Goal: Check status: Check status

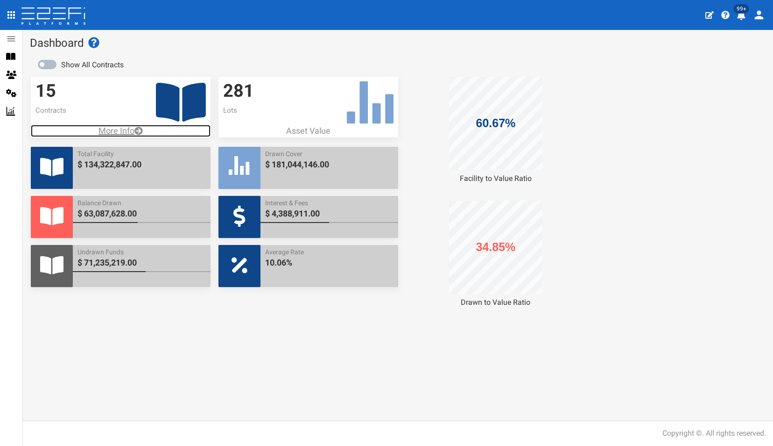
click at [118, 129] on p "More Info" at bounding box center [121, 131] width 180 height 12
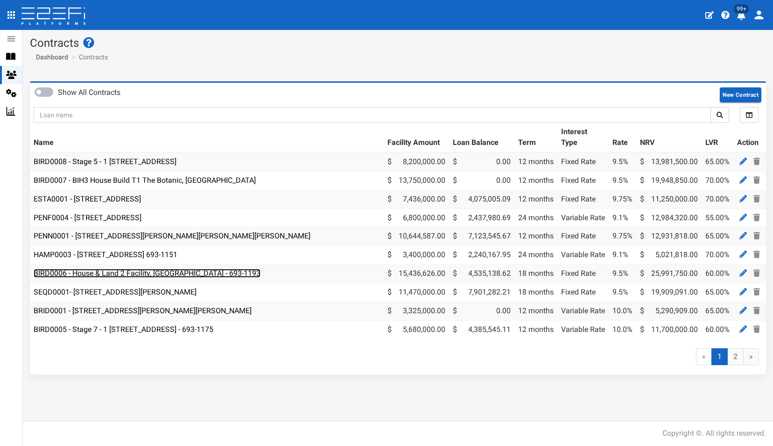
click at [118, 273] on link "BIRD0006 - House & Land 2 Facility, [GEOGRAPHIC_DATA] - 693-1193" at bounding box center [147, 273] width 227 height 9
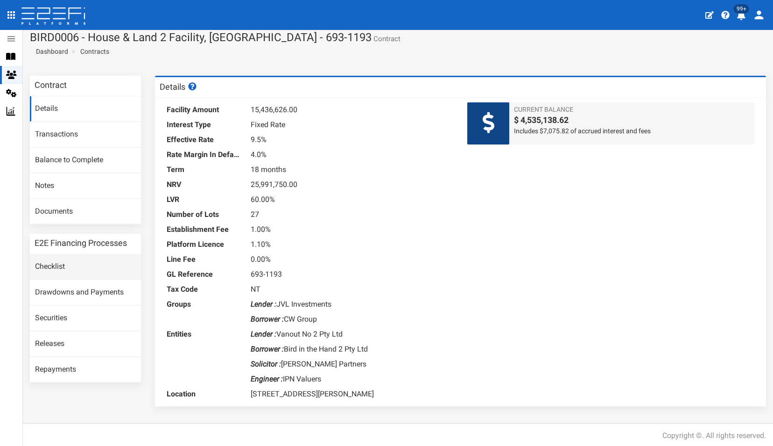
scroll to position [7, 0]
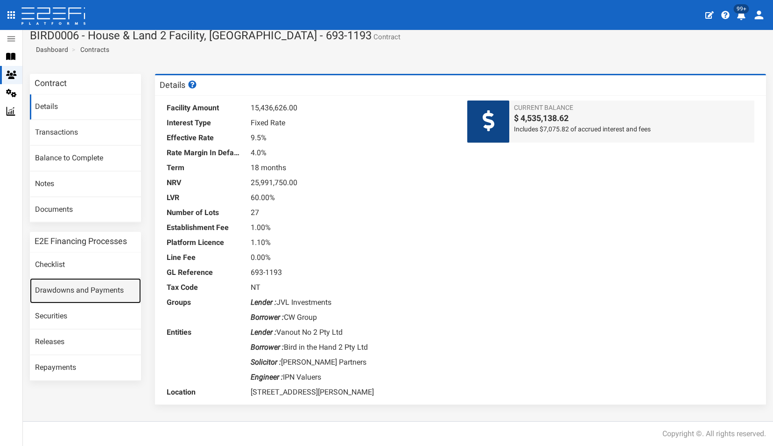
click at [67, 287] on link "Drawdowns and Payments" at bounding box center [85, 290] width 111 height 25
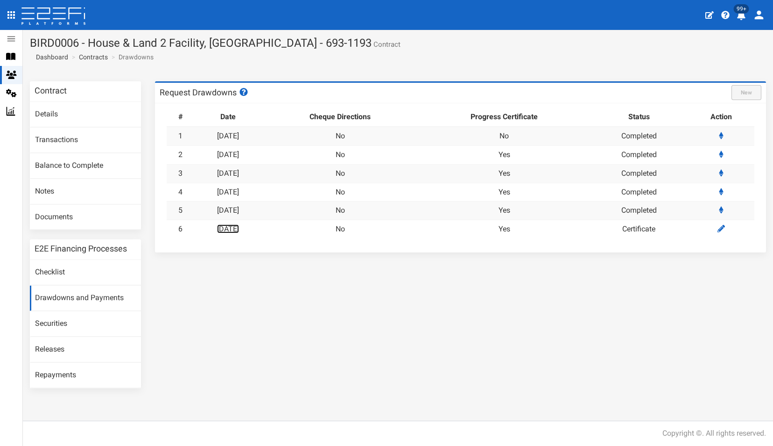
click at [235, 229] on link "[DATE]" at bounding box center [228, 228] width 22 height 9
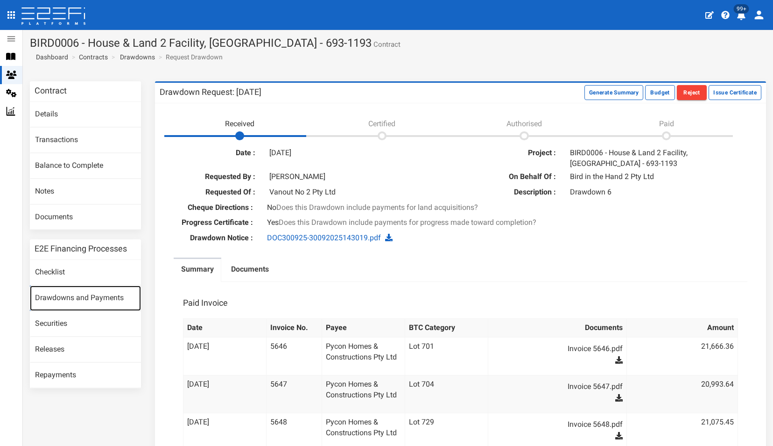
click at [82, 294] on link "Drawdowns and Payments" at bounding box center [85, 297] width 111 height 25
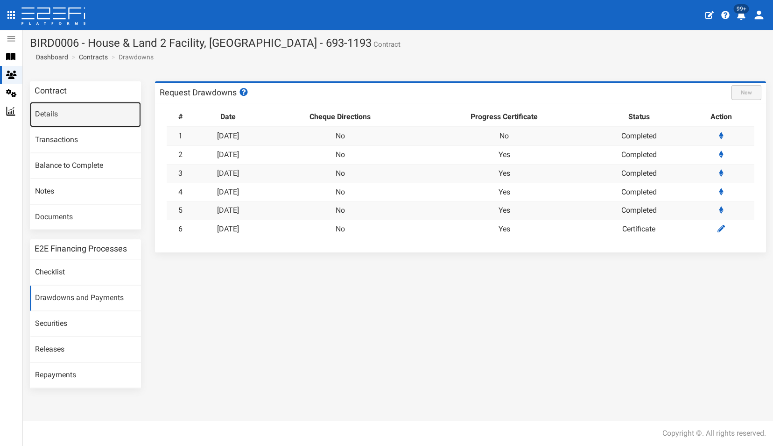
click at [44, 113] on link "Details" at bounding box center [85, 114] width 111 height 25
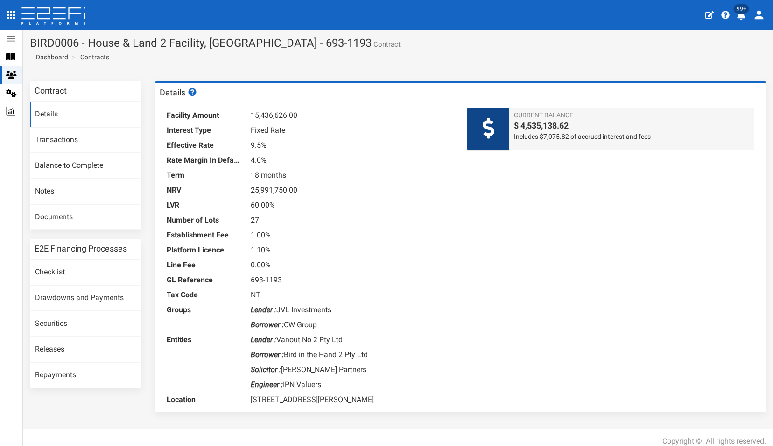
click at [52, 50] on ol "Dashboard Contracts" at bounding box center [71, 57] width 82 height 16
click at [50, 60] on span "Dashboard" at bounding box center [50, 56] width 36 height 7
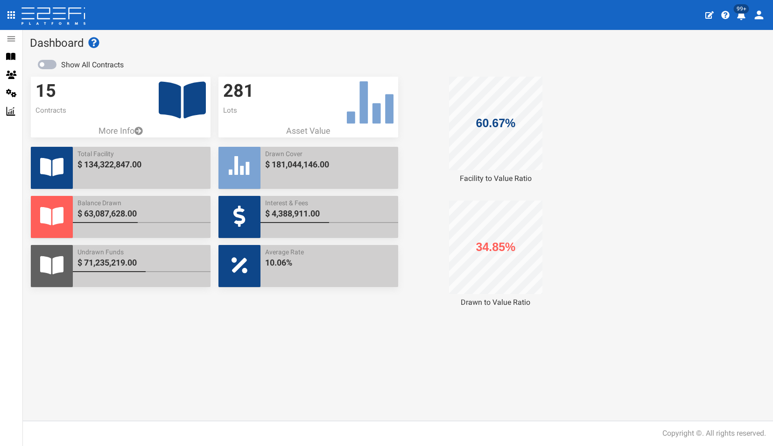
click at [14, 14] on icon "open drawer" at bounding box center [10, 14] width 7 height 7
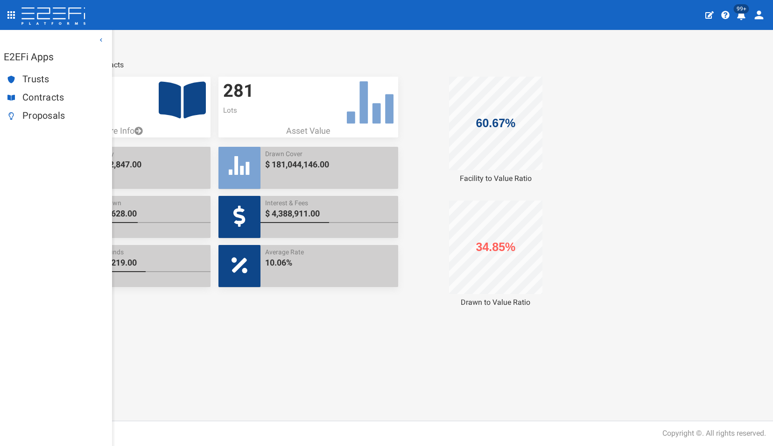
click at [42, 83] on span "Trusts" at bounding box center [63, 79] width 82 height 11
click at [176, 53] on section "Show All Contracts 15 Contracts More Info Total Facility $ 134,322,847.00 Balan…" at bounding box center [398, 182] width 750 height 266
